Goal: Book appointment/travel/reservation

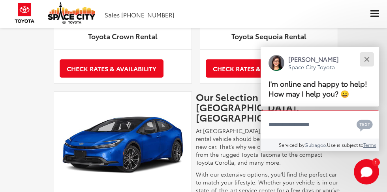
click at [366, 55] on button "Close" at bounding box center [367, 59] width 17 height 17
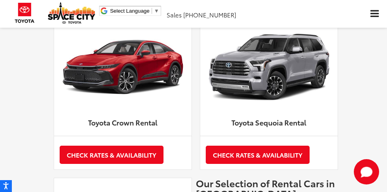
scroll to position [1017, 0]
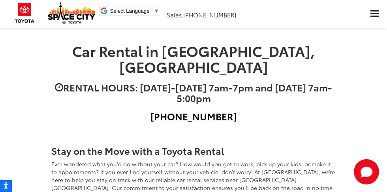
scroll to position [18, 0]
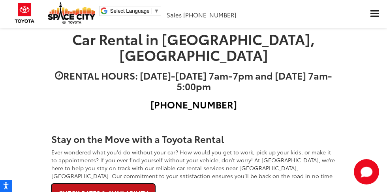
click at [111, 183] on link "Check Rates & Availability" at bounding box center [103, 192] width 104 height 18
